Goal: Find specific page/section: Find specific page/section

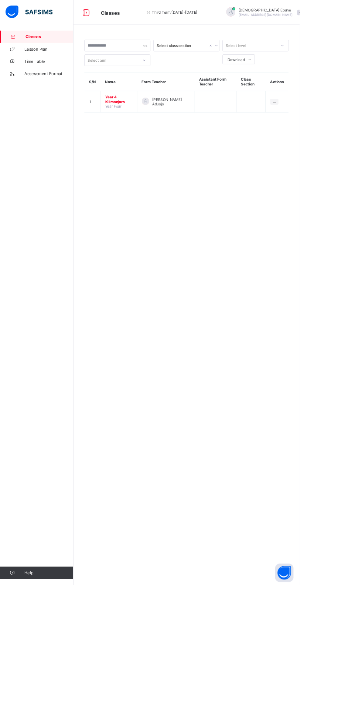
click at [136, 122] on span "Year 4 Kilimanjaro" at bounding box center [143, 120] width 33 height 11
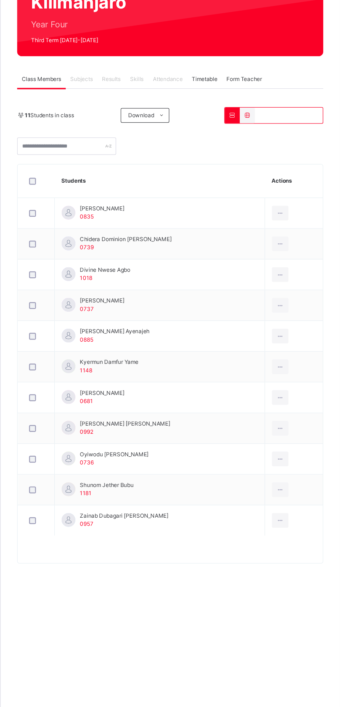
click at [159, 169] on span "Subjects" at bounding box center [154, 167] width 18 height 7
click at [196, 167] on span "Skills" at bounding box center [198, 167] width 11 height 7
click at [184, 405] on td "Kyermun Damfur Yame 1148" at bounding box center [217, 399] width 170 height 25
click at [230, 417] on td "[PERSON_NAME] 0681" at bounding box center [217, 424] width 170 height 25
click at [232, 395] on td "Kyermun Damfur Yame 1148" at bounding box center [217, 399] width 170 height 25
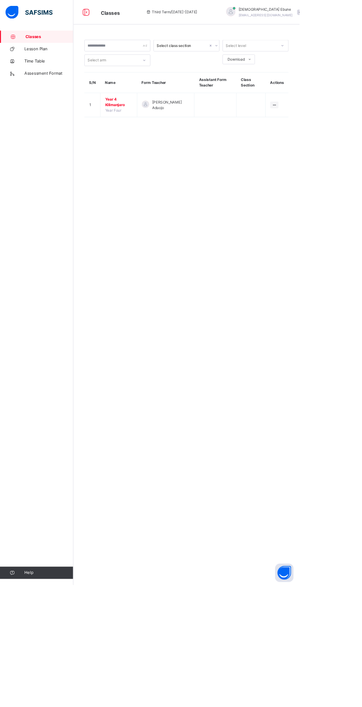
click at [72, 86] on span "Assessment Format" at bounding box center [59, 88] width 59 height 7
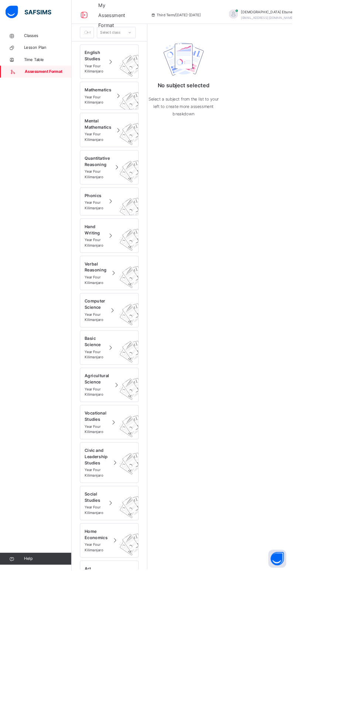
click at [49, 44] on span "Classes" at bounding box center [59, 44] width 59 height 7
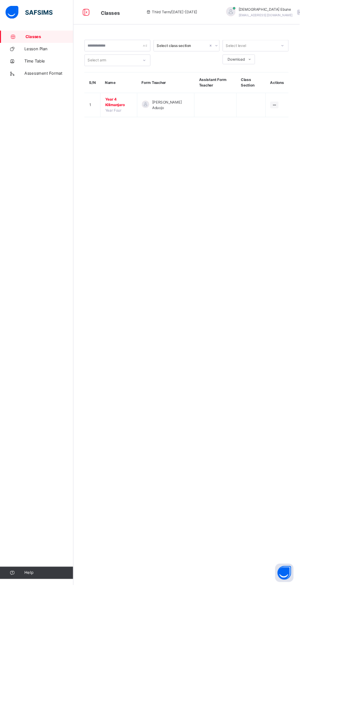
click at [143, 128] on span "Year 4 Kilimanjaro" at bounding box center [143, 123] width 33 height 13
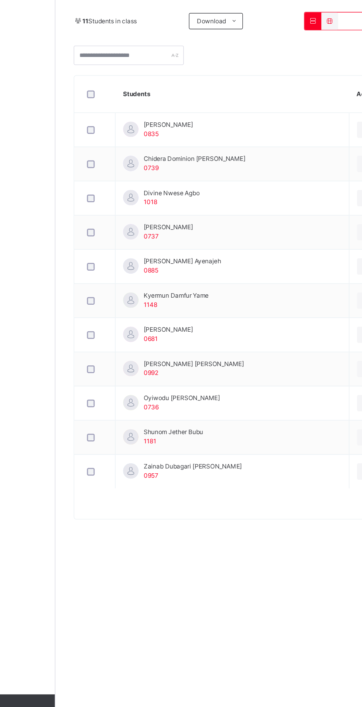
click at [188, 394] on span "Kyermun Damfur Yame" at bounding box center [176, 395] width 47 height 7
